Goal: Information Seeking & Learning: Compare options

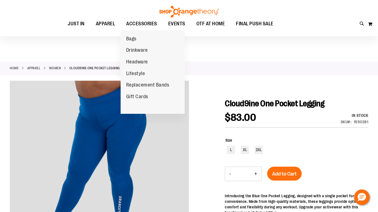
scroll to position [44, 0]
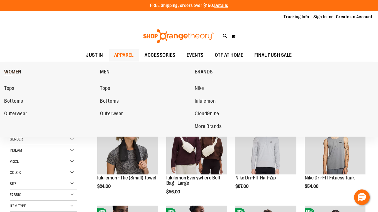
click at [16, 71] on span "WOMEN" at bounding box center [12, 72] width 17 height 7
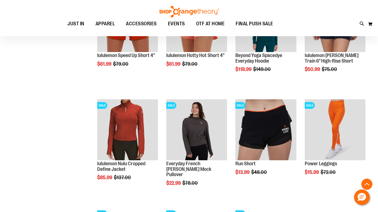
scroll to position [778, 0]
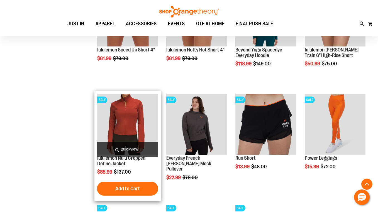
click at [124, 118] on img "product" at bounding box center [127, 124] width 61 height 61
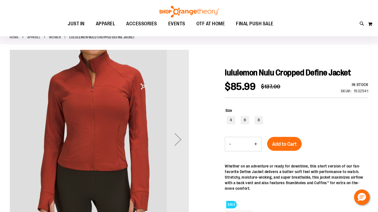
scroll to position [31, 0]
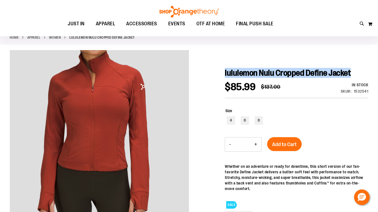
drag, startPoint x: 225, startPoint y: 72, endPoint x: 357, endPoint y: 74, distance: 132.0
click at [351, 75] on span "lululemon Nulu Cropped Define Jacket" at bounding box center [288, 72] width 126 height 9
copy span "lululemon Nulu Cropped Define Jacket"
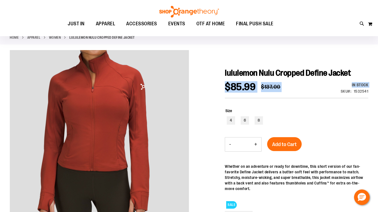
drag, startPoint x: 340, startPoint y: 92, endPoint x: 369, endPoint y: 94, distance: 29.0
copy div "$85.99 Regular Price $137.00 In stock Only %1 left"
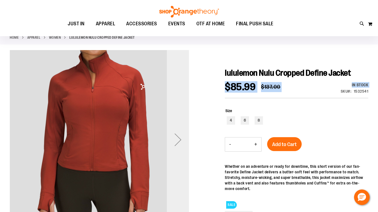
click at [181, 141] on div "Next" at bounding box center [178, 140] width 22 height 22
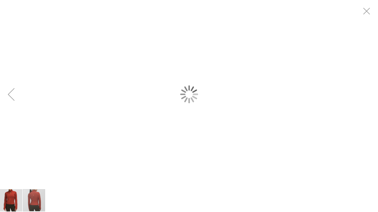
scroll to position [0, 0]
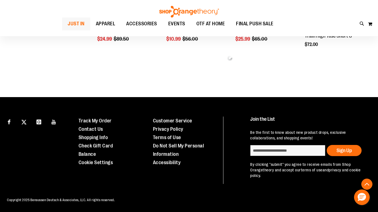
scroll to position [270, 0]
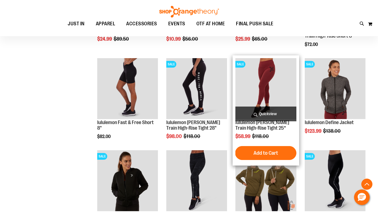
click at [256, 80] on img "product" at bounding box center [265, 88] width 61 height 61
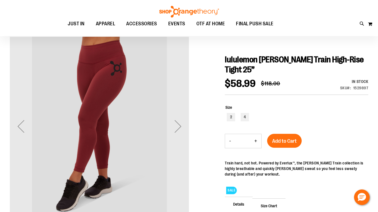
scroll to position [44, 0]
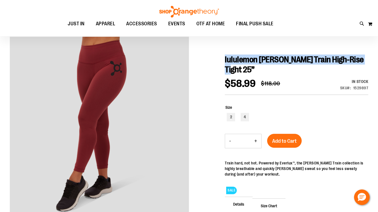
drag, startPoint x: 225, startPoint y: 59, endPoint x: 237, endPoint y: 72, distance: 17.7
click at [237, 72] on span "lululemon Wunder Train High-Rise Tight 25”" at bounding box center [294, 64] width 139 height 19
copy span "lululemon Wunder Train High-Rise Tight 25”"
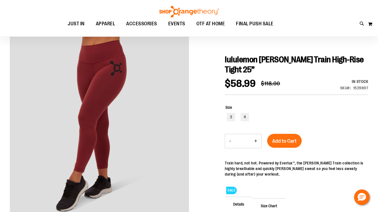
click at [341, 90] on div "In stock Only %1 left SKU 1529897" at bounding box center [346, 86] width 43 height 15
drag, startPoint x: 341, startPoint y: 90, endPoint x: 369, endPoint y: 92, distance: 28.2
copy div "$58.99 Regular Price $118.00 In stock Only %1 left"
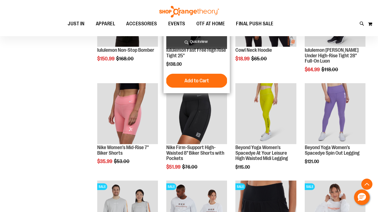
scroll to position [241, 0]
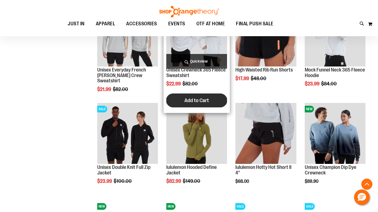
scroll to position [415, 0]
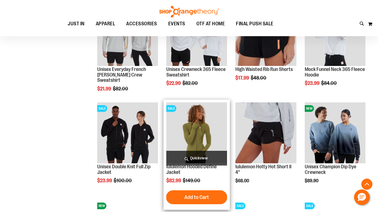
click at [187, 126] on img "product" at bounding box center [196, 132] width 61 height 61
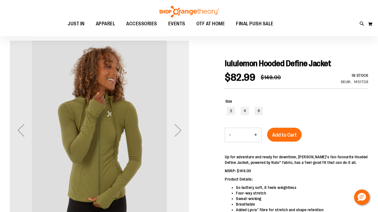
scroll to position [41, 0]
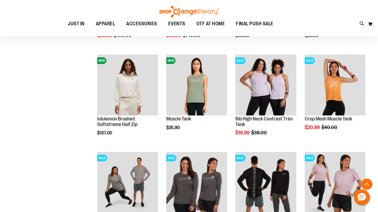
scroll to position [254, 0]
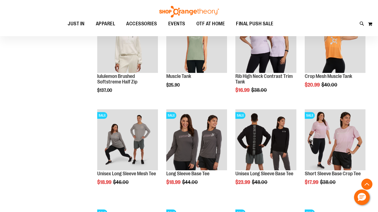
scroll to position [298, 0]
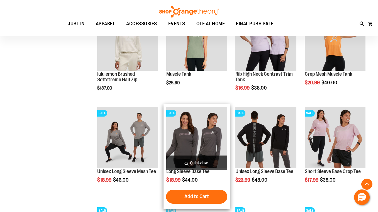
click at [189, 133] on img "product" at bounding box center [196, 137] width 61 height 61
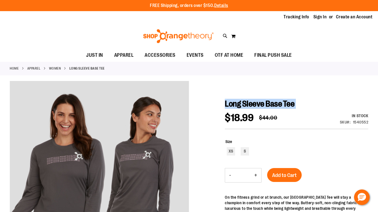
drag, startPoint x: 226, startPoint y: 103, endPoint x: 289, endPoint y: 110, distance: 63.6
click at [289, 110] on div "Long Sleeve Base Tee $18.99 Regular Price $44.00 In stock Only %1 left SKU 1540…" at bounding box center [296, 204] width 143 height 210
copy div "Long Sleeve Base Tee"
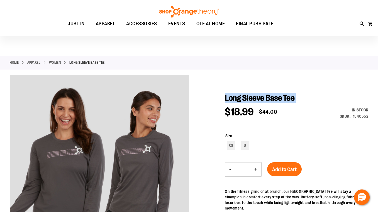
scroll to position [6, 0]
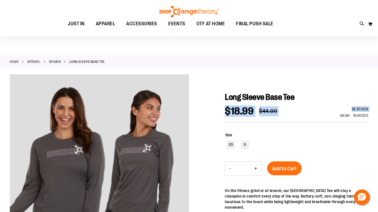
drag, startPoint x: 340, startPoint y: 116, endPoint x: 370, endPoint y: 116, distance: 29.8
copy div "$18.99 Regular Price $44.00 In stock Only %1 left"
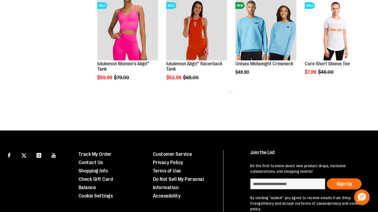
scroll to position [298, 0]
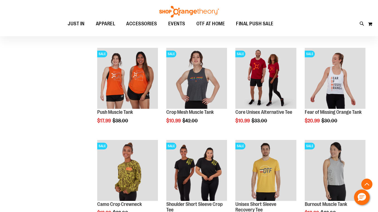
scroll to position [526, 0]
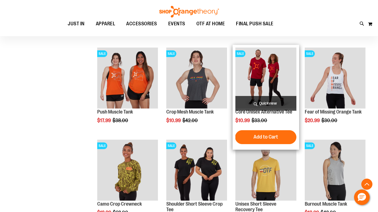
click at [253, 67] on img "product" at bounding box center [265, 78] width 61 height 61
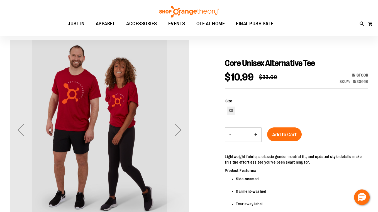
scroll to position [40, 0]
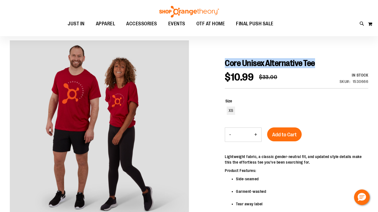
drag, startPoint x: 226, startPoint y: 63, endPoint x: 328, endPoint y: 63, distance: 101.9
click at [328, 63] on h1 "Core Unisex Alternative Tee" at bounding box center [296, 63] width 143 height 10
copy span "Core Unisex Alternative Tee"
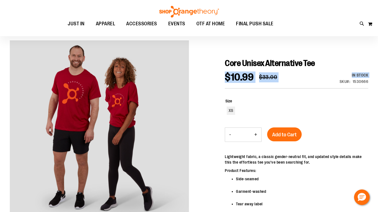
drag, startPoint x: 340, startPoint y: 81, endPoint x: 369, endPoint y: 82, distance: 28.7
copy div "$10.99 Regular Price $33.00 In stock Only %1 left"
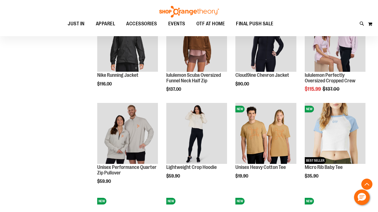
scroll to position [333, 0]
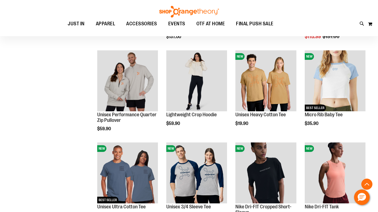
scroll to position [385, 0]
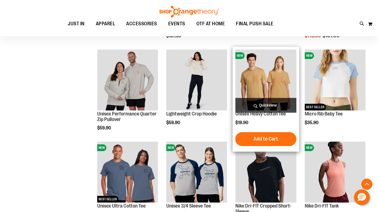
click at [256, 75] on img "product" at bounding box center [265, 80] width 61 height 61
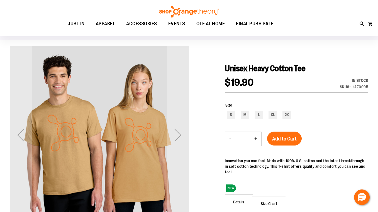
scroll to position [35, 0]
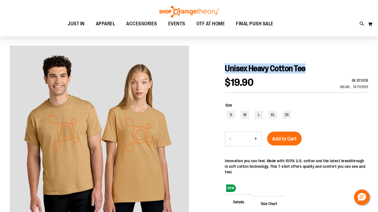
drag, startPoint x: 225, startPoint y: 69, endPoint x: 309, endPoint y: 72, distance: 83.8
click at [305, 72] on span "Unisex Heavy Cotton Tee" at bounding box center [265, 68] width 81 height 9
copy span "Unisex Heavy Cotton Tee"
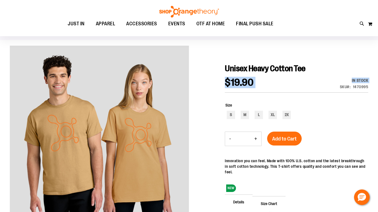
drag, startPoint x: 341, startPoint y: 87, endPoint x: 369, endPoint y: 89, distance: 28.2
copy div "$19.90 In stock Only %1 left"
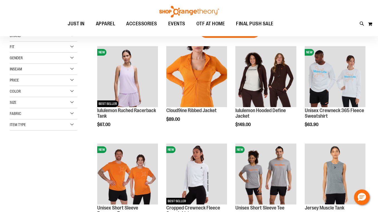
scroll to position [20, 0]
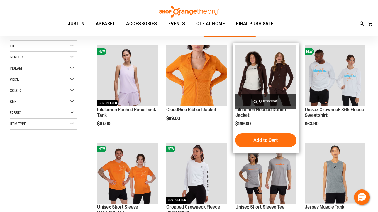
click at [274, 79] on img "product" at bounding box center [265, 75] width 61 height 61
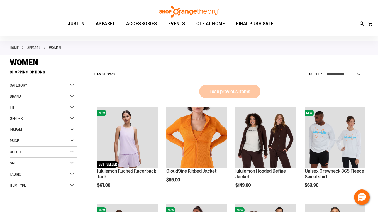
scroll to position [20, 0]
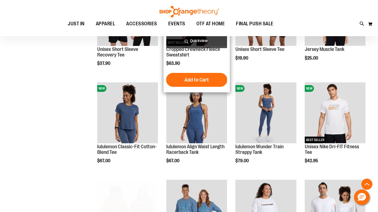
scroll to position [178, 0]
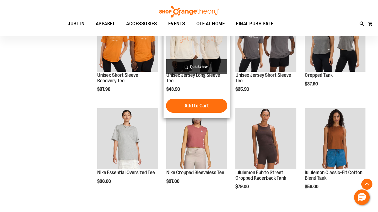
scroll to position [640, 0]
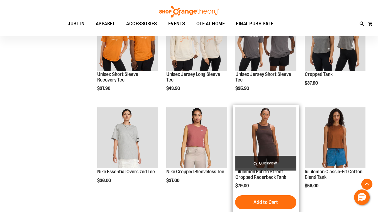
click at [276, 137] on img "product" at bounding box center [265, 137] width 61 height 61
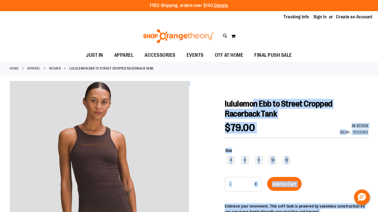
drag, startPoint x: 223, startPoint y: 101, endPoint x: 254, endPoint y: 102, distance: 30.4
click at [253, 102] on span "lululemon Ebb to Street Cropped Racerback Tank" at bounding box center [279, 108] width 108 height 19
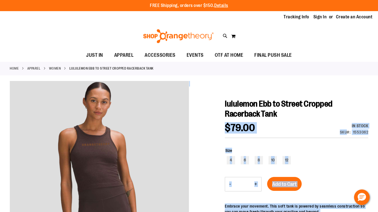
drag, startPoint x: 281, startPoint y: 113, endPoint x: 224, endPoint y: 103, distance: 57.9
click at [224, 103] on div at bounding box center [189, 197] width 358 height 232
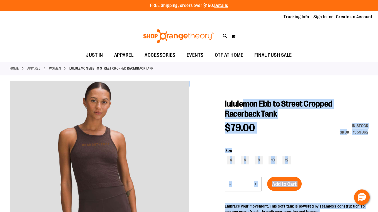
drag, startPoint x: 224, startPoint y: 103, endPoint x: 243, endPoint y: 106, distance: 19.7
click at [243, 106] on span "lululemon Ebb to Street Cropped Racerback Tank" at bounding box center [279, 108] width 108 height 19
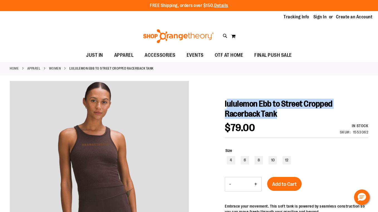
drag, startPoint x: 280, startPoint y: 113, endPoint x: 228, endPoint y: 106, distance: 52.3
click at [228, 106] on h1 "lululemon Ebb to Street Cropped Racerback Tank" at bounding box center [296, 109] width 143 height 20
copy span "ululemon Ebb to Street Cropped Racerback Tank"
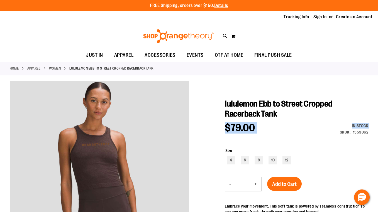
drag, startPoint x: 340, startPoint y: 133, endPoint x: 370, endPoint y: 131, distance: 30.2
copy div "$79.00 In stock Only %1 left"
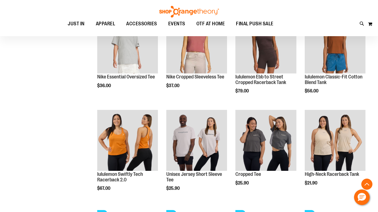
scroll to position [138, 0]
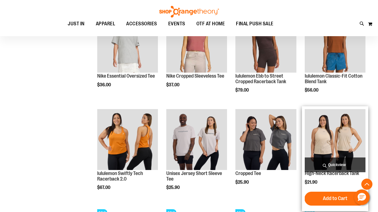
click at [327, 131] on img "product" at bounding box center [335, 139] width 61 height 61
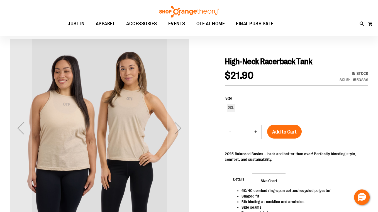
scroll to position [42, 0]
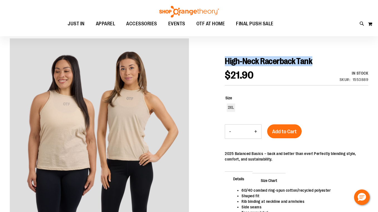
drag, startPoint x: 226, startPoint y: 62, endPoint x: 317, endPoint y: 61, distance: 90.8
click at [312, 61] on span "High-Neck Racerback Tank" at bounding box center [268, 61] width 87 height 9
copy span "High-Neck Racerback Tank"
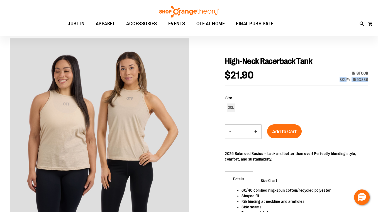
drag, startPoint x: 340, startPoint y: 80, endPoint x: 368, endPoint y: 80, distance: 27.8
click at [368, 80] on div "SKU 1553889" at bounding box center [353, 80] width 29 height 6
copy div "SKU 1553889"
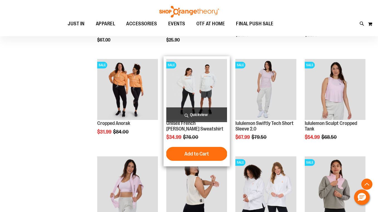
scroll to position [351, 0]
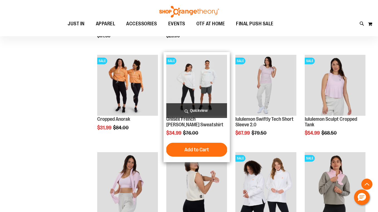
click at [194, 84] on img "product" at bounding box center [196, 85] width 61 height 61
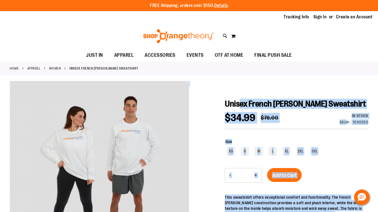
drag, startPoint x: 224, startPoint y: 101, endPoint x: 238, endPoint y: 104, distance: 13.7
click at [238, 104] on span "Unisex French [PERSON_NAME] Sweatshirt" at bounding box center [295, 103] width 141 height 9
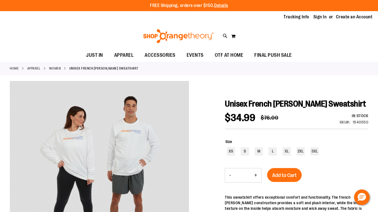
drag, startPoint x: 265, startPoint y: 115, endPoint x: 225, endPoint y: 106, distance: 41.5
click at [225, 106] on h1 "Unisex French Terry Crewneck Sweatshirt" at bounding box center [296, 104] width 143 height 10
copy span "Unisex French Terry Crewneck Sweatshirt"
drag, startPoint x: 341, startPoint y: 132, endPoint x: 367, endPoint y: 132, distance: 26.4
click at [367, 125] on div "SKU 1540550" at bounding box center [353, 122] width 29 height 6
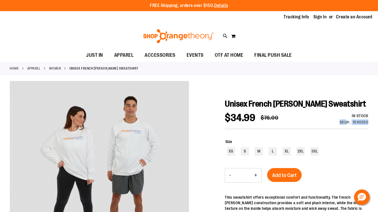
copy div "SKU 1540550"
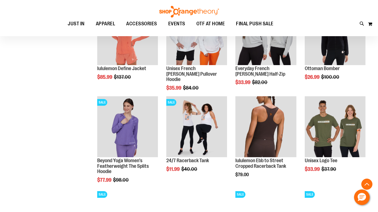
scroll to position [325, 0]
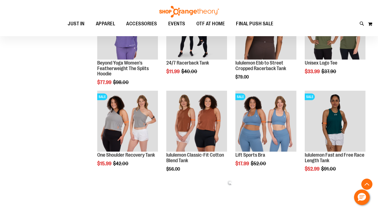
scroll to position [423, 0]
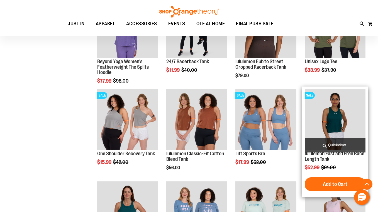
click at [321, 120] on img "product" at bounding box center [335, 119] width 61 height 61
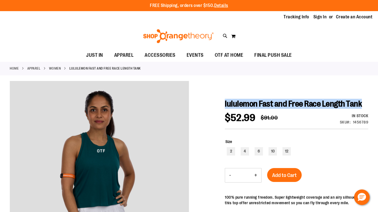
drag, startPoint x: 242, startPoint y: 113, endPoint x: 226, endPoint y: 104, distance: 18.4
click at [226, 104] on h1 "lululemon Fast and Free Race Length Tank" at bounding box center [296, 104] width 143 height 10
copy span "lululemon Fast and Free Race Length Tank"
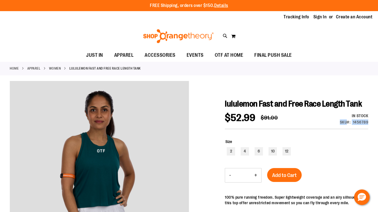
drag, startPoint x: 341, startPoint y: 132, endPoint x: 368, endPoint y: 133, distance: 27.3
click at [368, 125] on div "SKU 1456789" at bounding box center [354, 122] width 29 height 6
copy div "SKU 1456789"
click at [271, 156] on div "10" at bounding box center [272, 151] width 8 height 8
type input "***"
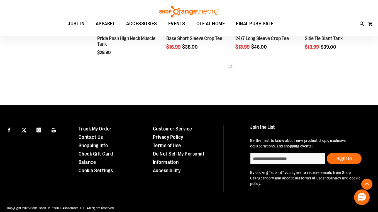
scroll to position [268, 0]
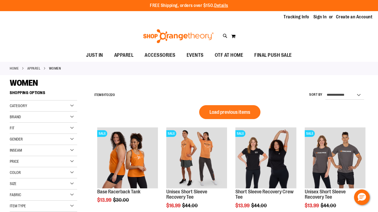
scroll to position [268, 0]
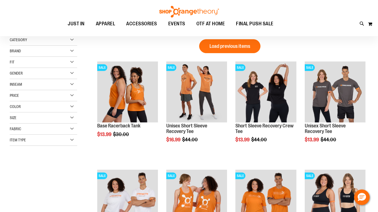
scroll to position [4, 0]
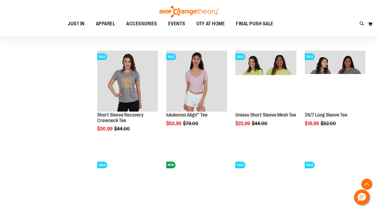
scroll to position [449, 0]
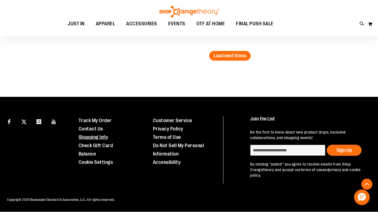
scroll to position [986, 0]
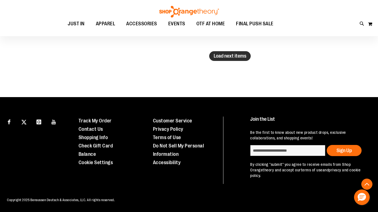
click at [221, 56] on span "Load next items" at bounding box center [230, 56] width 33 height 6
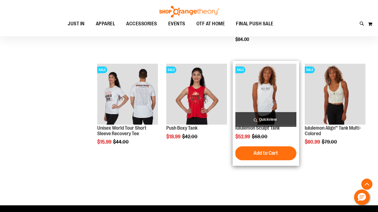
click at [262, 85] on img "product" at bounding box center [265, 94] width 61 height 61
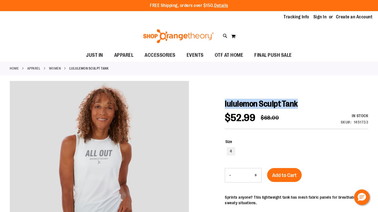
drag, startPoint x: 302, startPoint y: 105, endPoint x: 225, endPoint y: 106, distance: 77.7
click at [225, 106] on h1 "lululemon Sculpt Tank" at bounding box center [296, 104] width 143 height 10
copy span "lululemon Sculpt Tank"
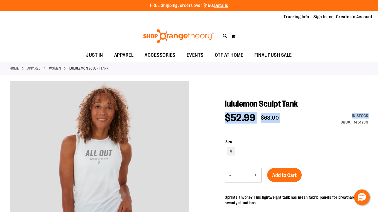
drag, startPoint x: 340, startPoint y: 122, endPoint x: 368, endPoint y: 124, distance: 28.7
copy div "$52.99 Regular Price $68.00 In stock Only %1 left"
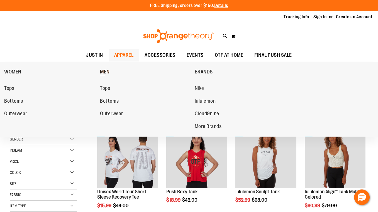
click at [105, 70] on span "MEN" at bounding box center [105, 72] width 10 height 7
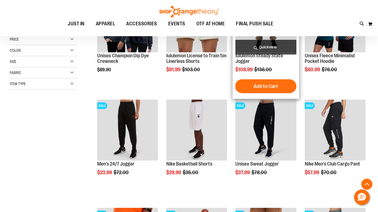
scroll to position [122, 0]
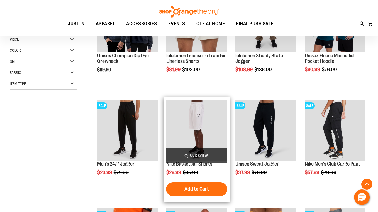
click at [183, 124] on img "product" at bounding box center [196, 130] width 61 height 61
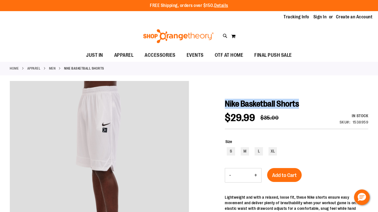
drag, startPoint x: 305, startPoint y: 103, endPoint x: 227, endPoint y: 106, distance: 78.0
click at [227, 106] on h1 "Nike Basketball Shorts" at bounding box center [296, 104] width 143 height 10
copy span "Nike Basketball Shorts"
drag, startPoint x: 340, startPoint y: 122, endPoint x: 367, endPoint y: 124, distance: 26.8
click at [367, 124] on div "SKU 1538959" at bounding box center [353, 122] width 29 height 6
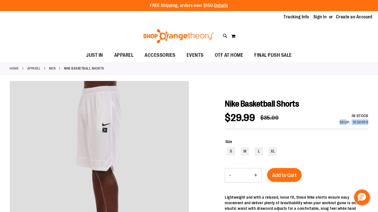
copy div "SKU 1538959"
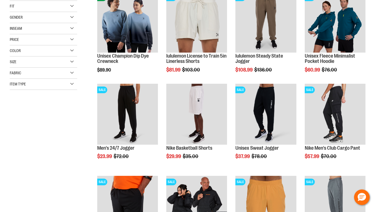
scroll to position [122, 0]
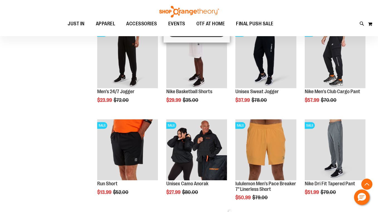
scroll to position [179, 0]
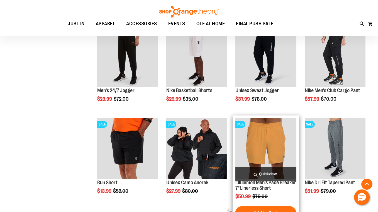
click at [270, 138] on img "product" at bounding box center [265, 148] width 61 height 61
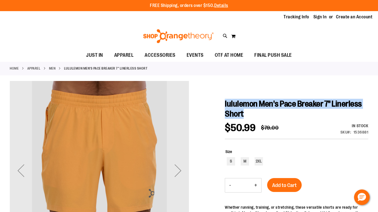
drag, startPoint x: 225, startPoint y: 103, endPoint x: 277, endPoint y: 112, distance: 52.8
click at [277, 112] on span "lululemon Men's Pace Breaker 7" Linerless Short" at bounding box center [293, 108] width 137 height 19
copy span "lululemon Men's Pace Breaker 7" Linerless Short"
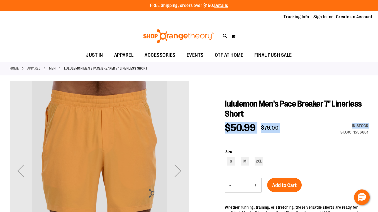
drag, startPoint x: 339, startPoint y: 131, endPoint x: 369, endPoint y: 132, distance: 30.4
copy div "$50.99 Regular Price $79.00 In stock Only %1 left"
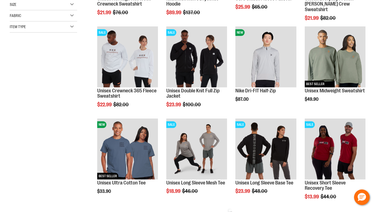
scroll to position [179, 0]
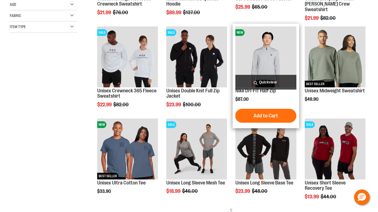
click at [256, 56] on img "product" at bounding box center [265, 56] width 61 height 61
click at [267, 58] on img "product" at bounding box center [265, 56] width 61 height 61
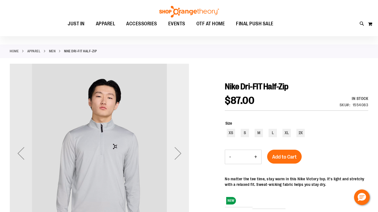
scroll to position [17, 0]
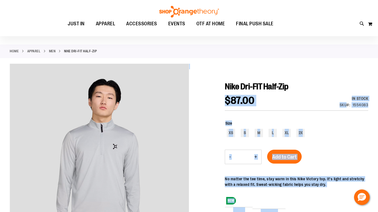
drag, startPoint x: 295, startPoint y: 86, endPoint x: 224, endPoint y: 84, distance: 71.0
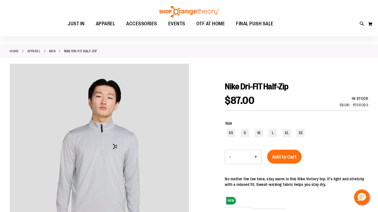
click at [227, 85] on span "Nike Dri-FIT Half-Zip" at bounding box center [257, 86] width 64 height 9
drag, startPoint x: 227, startPoint y: 85, endPoint x: 292, endPoint y: 86, distance: 64.3
click at [288, 86] on span "Nike Dri-FIT Half-Zip" at bounding box center [257, 86] width 64 height 9
drag, startPoint x: 226, startPoint y: 85, endPoint x: 280, endPoint y: 87, distance: 53.2
click at [288, 87] on span "Nike Dri-FIT Half-Zip" at bounding box center [257, 86] width 64 height 9
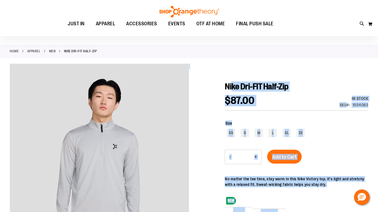
drag, startPoint x: 224, startPoint y: 85, endPoint x: 232, endPoint y: 86, distance: 8.2
click at [232, 86] on span "Nike Dri-FIT Half-Zip" at bounding box center [257, 86] width 64 height 9
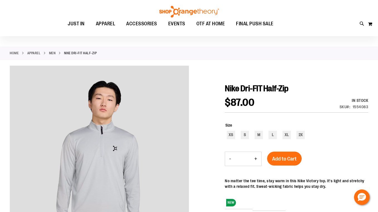
scroll to position [15, 0]
drag, startPoint x: 340, startPoint y: 107, endPoint x: 367, endPoint y: 109, distance: 27.4
click at [367, 109] on div "SKU 1554083" at bounding box center [353, 107] width 29 height 6
copy div "SKU 1554083"
drag, startPoint x: 226, startPoint y: 90, endPoint x: 291, endPoint y: 89, distance: 66.0
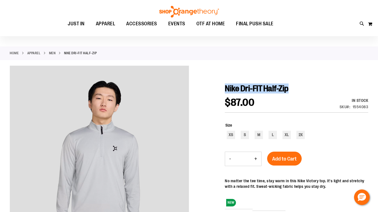
click at [288, 89] on span "Nike Dri-FIT Half-Zip" at bounding box center [257, 88] width 64 height 9
copy span "Nike Dri-FIT Half-Zip"
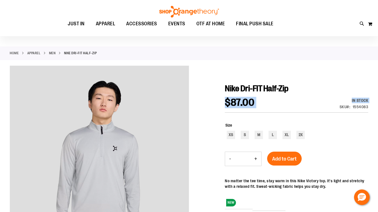
drag, startPoint x: 338, startPoint y: 106, endPoint x: 368, endPoint y: 108, distance: 30.1
copy div "$87.00 In stock Only %1 left"
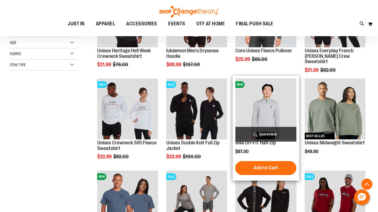
scroll to position [142, 0]
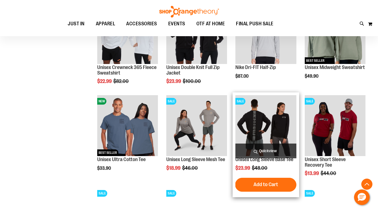
scroll to position [217, 0]
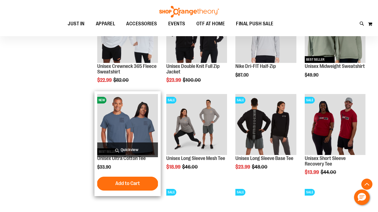
click at [131, 116] on img "product" at bounding box center [127, 124] width 61 height 61
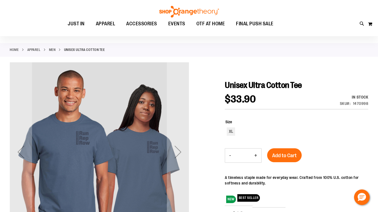
scroll to position [19, 0]
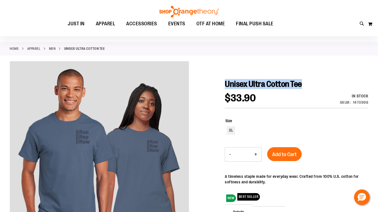
drag, startPoint x: 226, startPoint y: 82, endPoint x: 305, endPoint y: 83, distance: 79.6
click at [302, 83] on span "Unisex Ultra Cotton Tee" at bounding box center [263, 83] width 77 height 9
copy span "Unisex Ultra Cotton Tee"
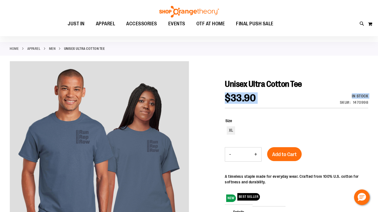
drag, startPoint x: 341, startPoint y: 102, endPoint x: 369, endPoint y: 103, distance: 27.9
copy div "$33.90 In stock Only %1 left"
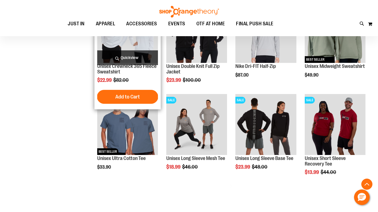
scroll to position [217, 0]
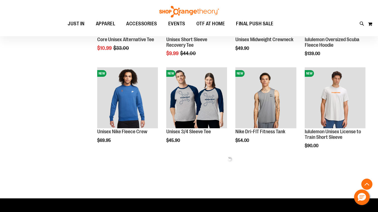
scroll to position [460, 0]
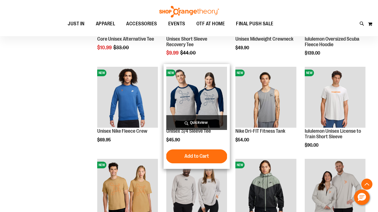
click at [183, 86] on img "product" at bounding box center [196, 97] width 61 height 61
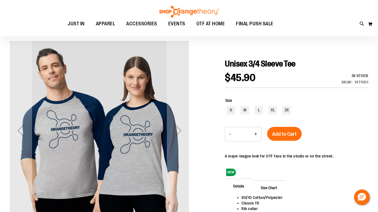
scroll to position [40, 0]
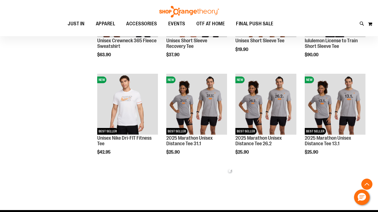
scroll to position [172, 0]
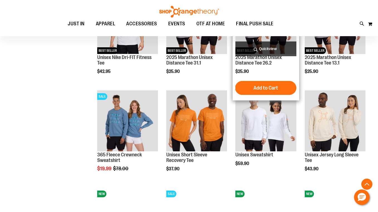
scroll to position [261, 0]
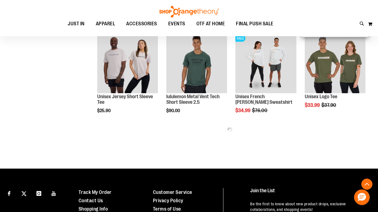
scroll to position [508, 0]
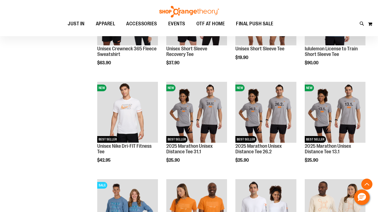
scroll to position [179, 0]
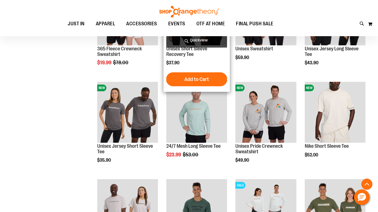
scroll to position [385, 0]
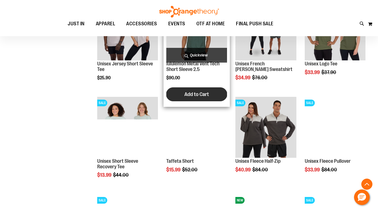
scroll to position [554, 0]
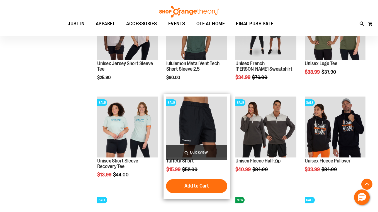
click at [182, 122] on img "product" at bounding box center [196, 127] width 61 height 61
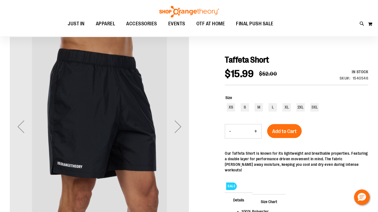
scroll to position [44, 0]
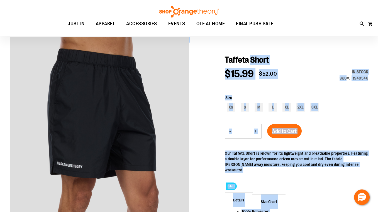
drag, startPoint x: 224, startPoint y: 60, endPoint x: 253, endPoint y: 61, distance: 29.0
click at [253, 61] on span "Taffeta Short" at bounding box center [247, 59] width 44 height 9
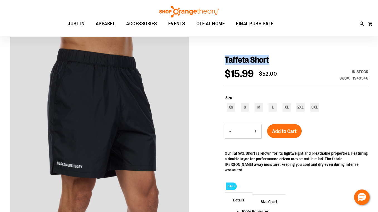
drag, startPoint x: 272, startPoint y: 61, endPoint x: 226, endPoint y: 60, distance: 45.9
click at [226, 60] on h1 "Taffeta Short" at bounding box center [296, 60] width 143 height 10
copy span "Taffeta Short"
drag, startPoint x: 340, startPoint y: 78, endPoint x: 368, endPoint y: 80, distance: 28.4
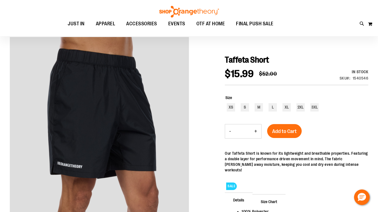
drag, startPoint x: 369, startPoint y: 80, endPoint x: 339, endPoint y: 79, distance: 29.5
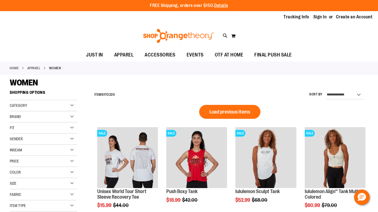
click at [211, 114] on span "Load previous items" at bounding box center [229, 112] width 41 height 6
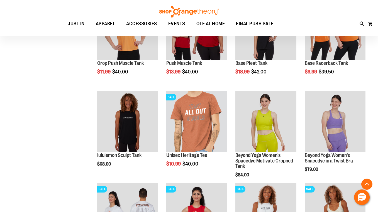
scroll to position [220, 0]
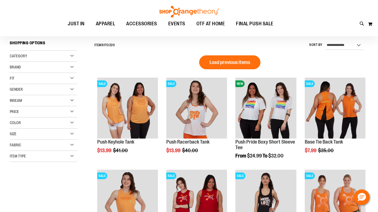
scroll to position [49, 0]
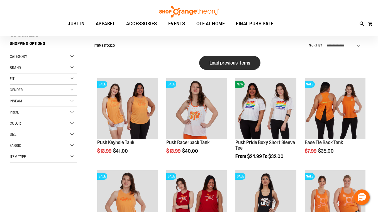
click at [210, 62] on span "Load previous items" at bounding box center [229, 63] width 41 height 6
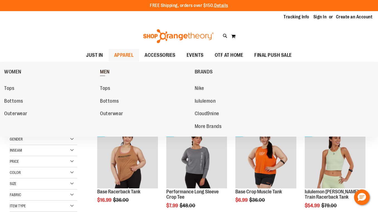
click at [106, 73] on span "MEN" at bounding box center [105, 72] width 10 height 7
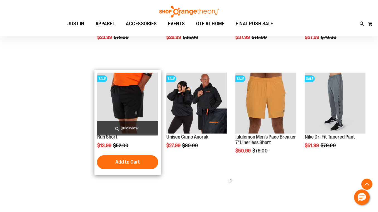
scroll to position [258, 0]
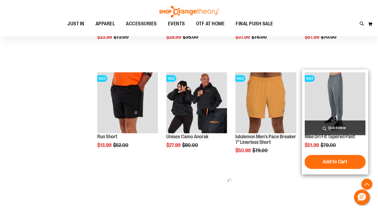
click at [315, 93] on img "product" at bounding box center [335, 102] width 61 height 61
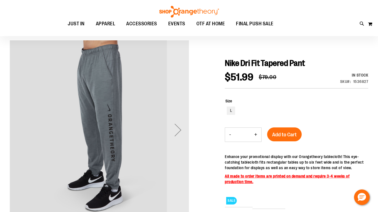
scroll to position [43, 0]
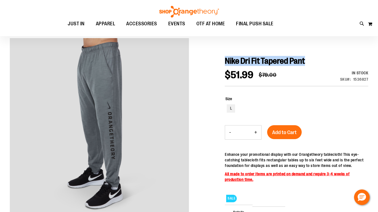
drag, startPoint x: 225, startPoint y: 63, endPoint x: 314, endPoint y: 62, distance: 89.4
click at [314, 62] on h1 "Nike Dri Fit Tapered Pant" at bounding box center [296, 61] width 143 height 10
copy span "Nike Dri Fit Tapered Pant"
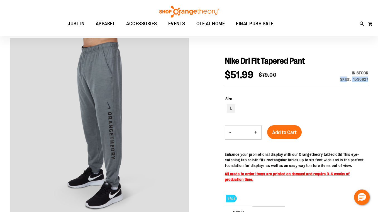
drag, startPoint x: 339, startPoint y: 79, endPoint x: 360, endPoint y: 84, distance: 20.9
click at [360, 84] on div "In stock Only %1 left SKU 1536827" at bounding box center [346, 77] width 43 height 15
copy div "SKU 1536827"
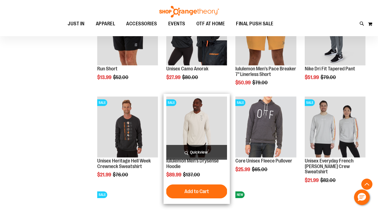
scroll to position [318, 0]
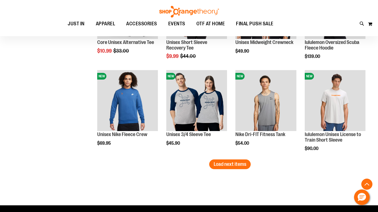
scroll to position [782, 0]
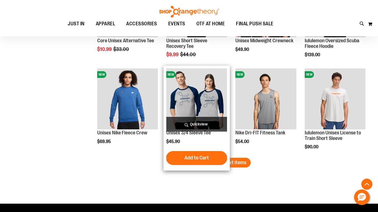
click at [190, 105] on img "product" at bounding box center [196, 98] width 61 height 61
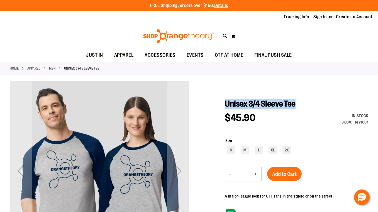
drag, startPoint x: 301, startPoint y: 104, endPoint x: 226, endPoint y: 102, distance: 74.9
click at [226, 102] on h1 "Unisex 3/4 Sleeve Tee" at bounding box center [296, 104] width 143 height 10
copy span "Unisex 3/4 Sleeve Tee"
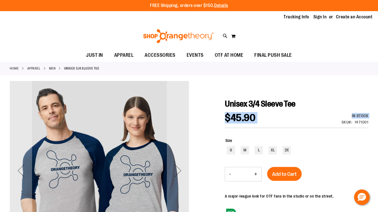
drag, startPoint x: 341, startPoint y: 123, endPoint x: 369, endPoint y: 123, distance: 27.8
copy div "$45.90 In stock Only %1 left"
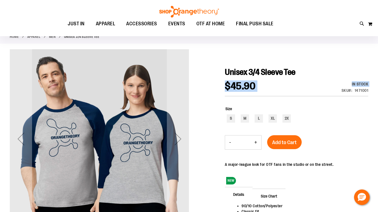
scroll to position [33, 0]
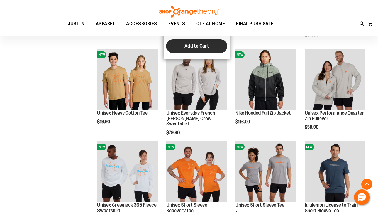
scroll to position [342, 0]
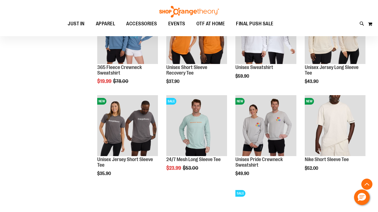
scroll to position [667, 0]
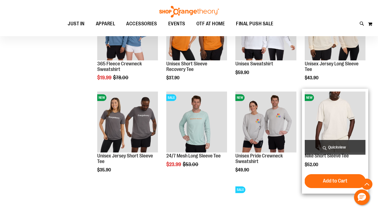
click at [318, 128] on img "product" at bounding box center [335, 122] width 61 height 61
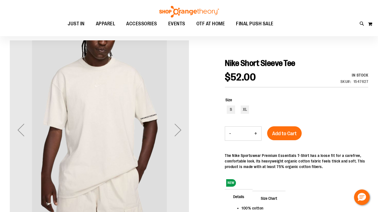
scroll to position [41, 0]
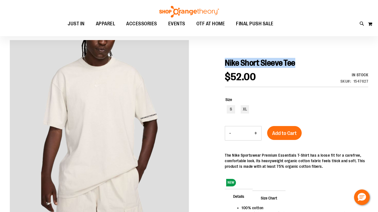
drag, startPoint x: 302, startPoint y: 64, endPoint x: 226, endPoint y: 65, distance: 76.0
click at [226, 65] on h1 "Nike Short Sleeve Tee" at bounding box center [296, 63] width 143 height 10
copy span "Nike Short Sleeve Tee"
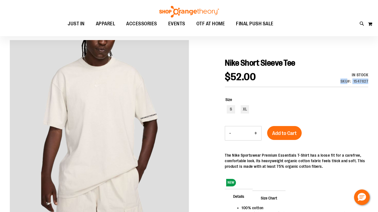
drag, startPoint x: 341, startPoint y: 82, endPoint x: 368, endPoint y: 85, distance: 26.5
click at [368, 85] on div "In stock Only %1 left SKU 1547627" at bounding box center [347, 79] width 42 height 15
copy div "SKU 1547627"
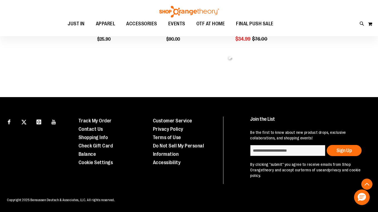
scroll to position [286, 0]
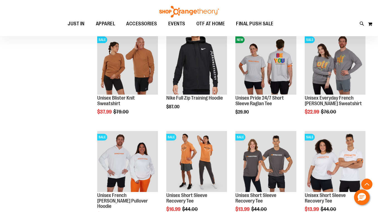
scroll to position [407, 0]
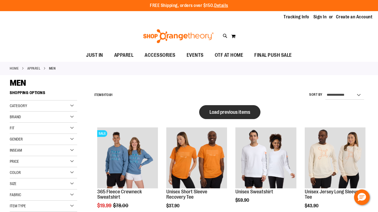
click at [216, 114] on span "Load previous items" at bounding box center [229, 112] width 41 height 6
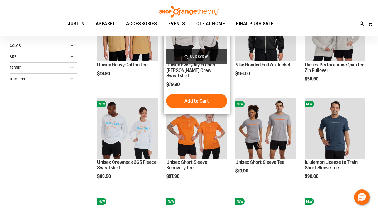
scroll to position [67, 0]
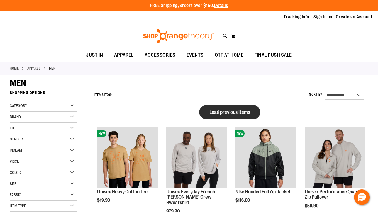
click at [214, 109] on span "Load previous items" at bounding box center [229, 112] width 41 height 6
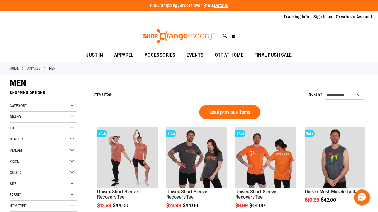
click at [214, 109] on span "Load previous items" at bounding box center [229, 112] width 41 height 6
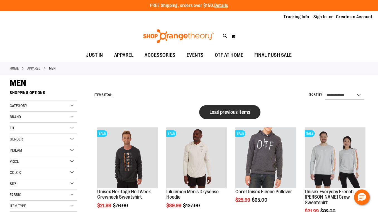
click at [217, 111] on span "Load previous items" at bounding box center [229, 112] width 41 height 6
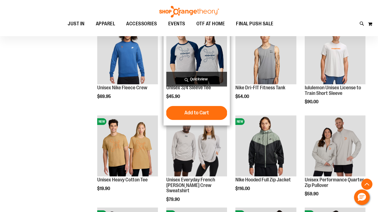
scroll to position [753, 0]
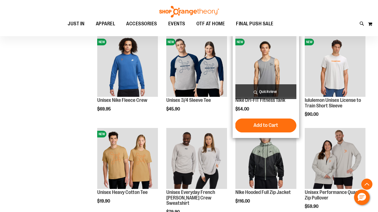
click at [254, 76] on img "product" at bounding box center [265, 66] width 61 height 61
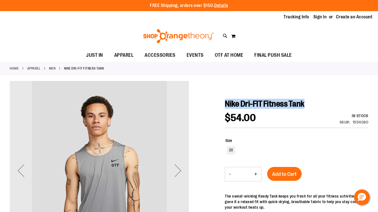
drag, startPoint x: 225, startPoint y: 102, endPoint x: 311, endPoint y: 102, distance: 86.3
click at [311, 102] on h1 "Nike Dri-FIT Fitness Tank" at bounding box center [296, 104] width 143 height 10
copy span "Nike Dri-FIT Fitness Tank"
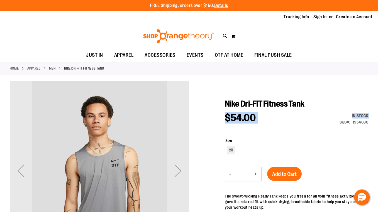
drag, startPoint x: 339, startPoint y: 122, endPoint x: 368, endPoint y: 123, distance: 28.4
copy div "$54.00 In stock Only %1 left"
